Goal: Information Seeking & Learning: Learn about a topic

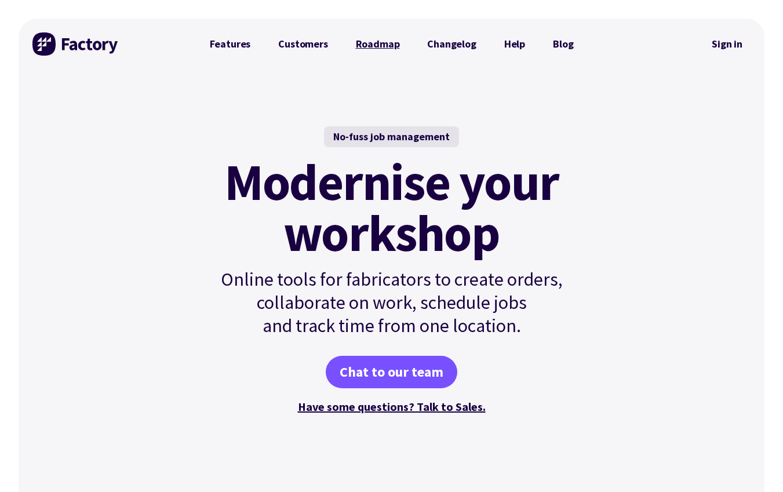
click at [381, 46] on link "Roadmap" at bounding box center [378, 43] width 72 height 23
click at [432, 47] on link "Changelog" at bounding box center [451, 43] width 77 height 23
click at [285, 43] on link "Customers" at bounding box center [302, 43] width 77 height 23
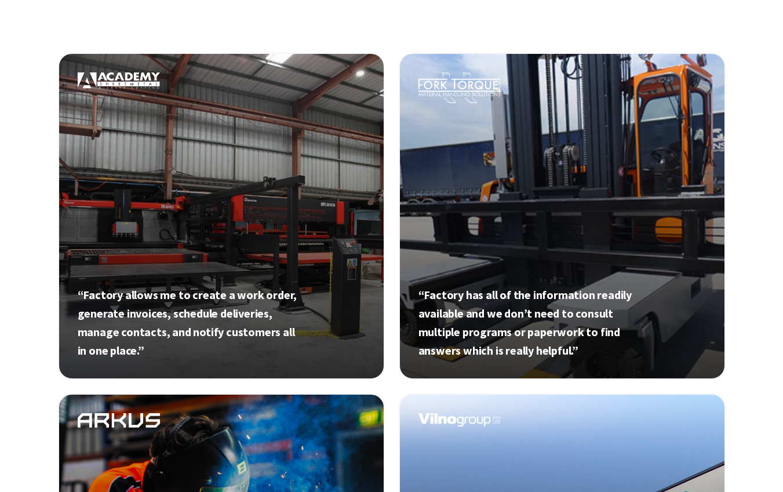
scroll to position [424, 0]
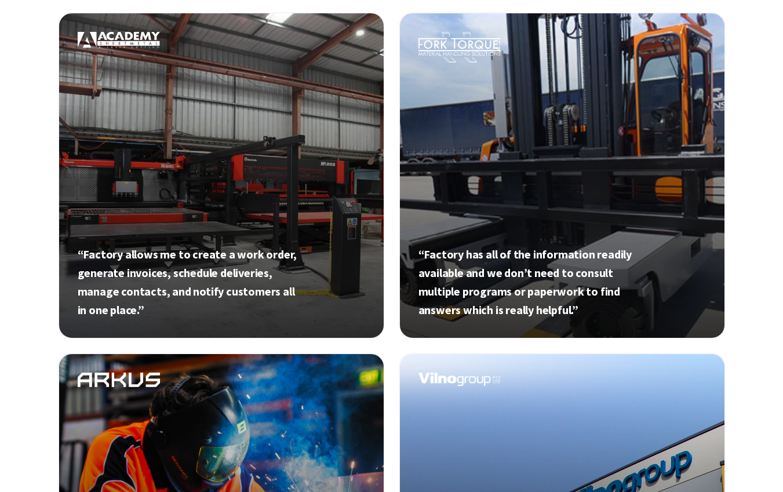
click at [252, 208] on link at bounding box center [221, 175] width 327 height 327
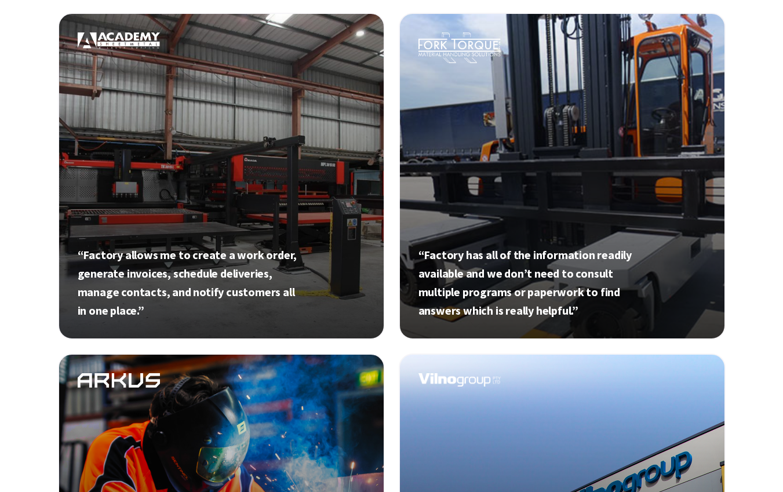
scroll to position [463, 0]
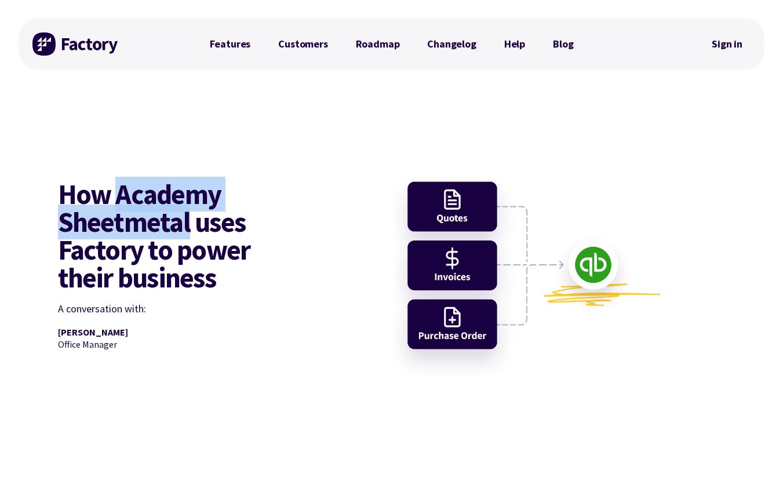
drag, startPoint x: 116, startPoint y: 192, endPoint x: 190, endPoint y: 223, distance: 79.8
click at [190, 223] on h1 "How Academy Sheetmetal uses Factory to power their business" at bounding box center [168, 235] width 220 height 111
copy h1 "Academy Sheetmetal"
click at [303, 46] on link "Customers" at bounding box center [302, 43] width 77 height 23
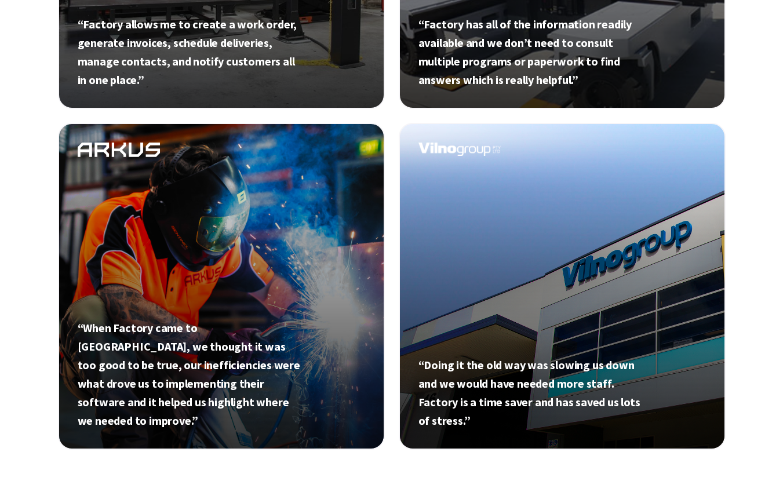
scroll to position [695, 0]
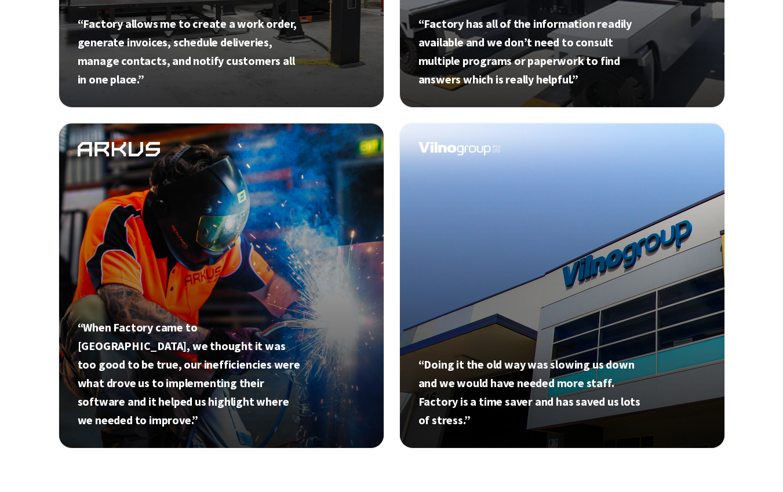
click at [214, 293] on link at bounding box center [221, 285] width 327 height 327
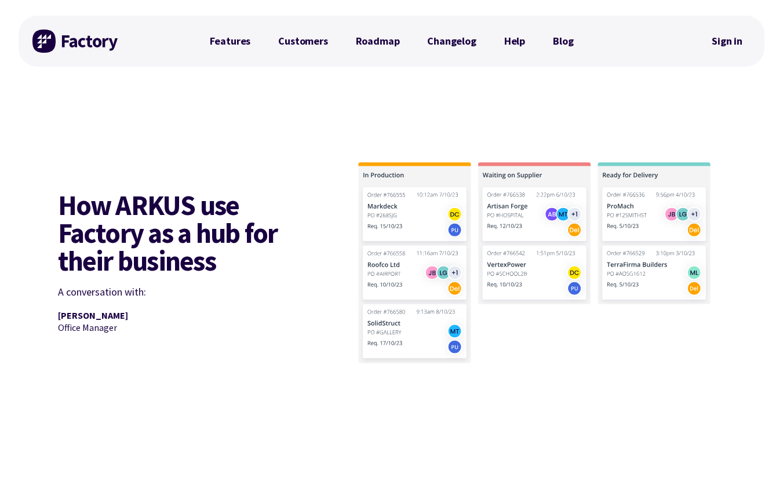
scroll to position [1, 0]
